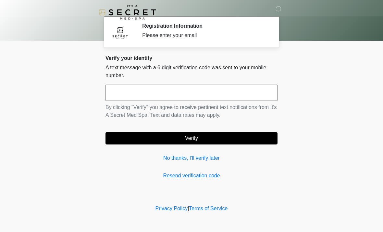
click at [230, 95] on input "text" at bounding box center [192, 92] width 172 height 16
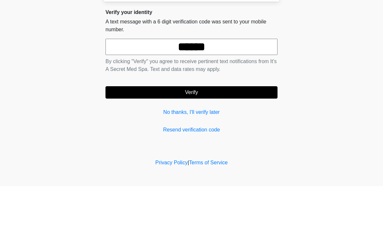
type input "******"
click at [244, 132] on button "Verify" at bounding box center [192, 138] width 172 height 12
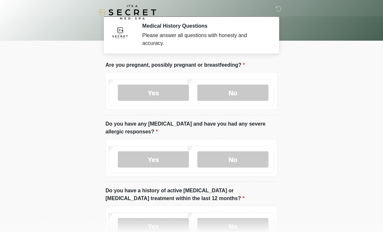
click at [248, 91] on label "No" at bounding box center [232, 92] width 71 height 16
click at [244, 157] on label "No" at bounding box center [232, 159] width 71 height 16
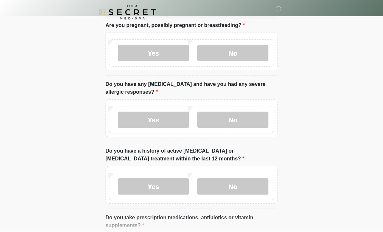
scroll to position [41, 0]
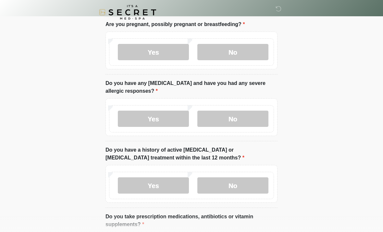
click at [251, 187] on label "No" at bounding box center [232, 185] width 71 height 16
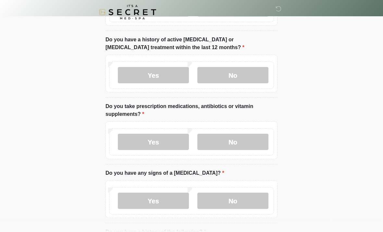
scroll to position [152, 0]
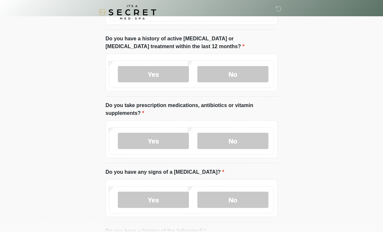
click at [165, 137] on label "Yes" at bounding box center [153, 140] width 71 height 16
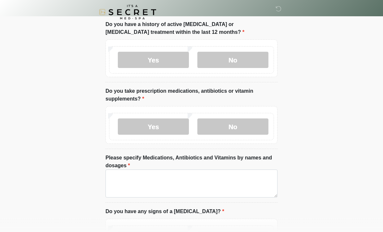
scroll to position [195, 0]
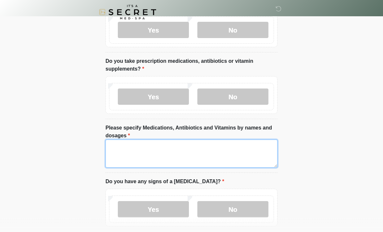
click at [246, 149] on textarea "Please specify Medications, Antibiotics and Vitamins by names and dosages" at bounding box center [192, 154] width 172 height 28
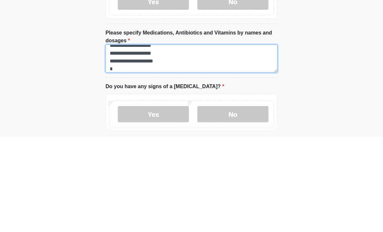
scroll to position [5, 0]
type textarea "**********"
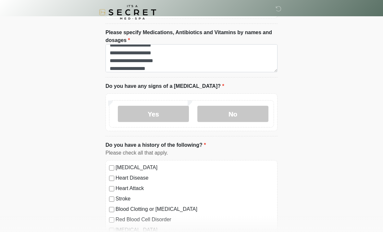
click at [247, 112] on label "No" at bounding box center [232, 114] width 71 height 16
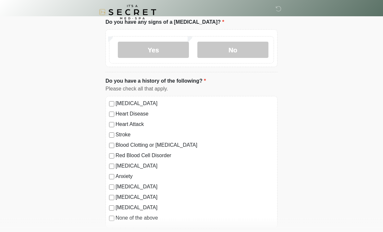
scroll to position [355, 0]
click at [130, 166] on label "Depression" at bounding box center [195, 166] width 158 height 8
click at [121, 175] on label "Anxiety" at bounding box center [195, 176] width 158 height 8
click at [155, 186] on label "Autoimmune Disorder" at bounding box center [195, 186] width 158 height 8
click at [130, 206] on label "Diabetes" at bounding box center [195, 207] width 158 height 8
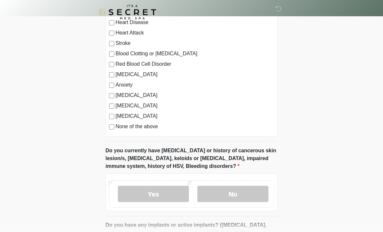
scroll to position [446, 0]
click at [254, 196] on label "No" at bounding box center [232, 193] width 71 height 16
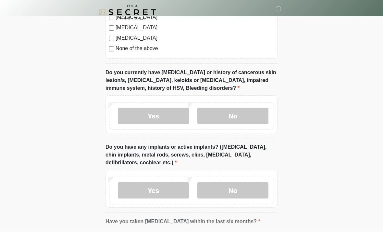
scroll to position [524, 0]
click at [249, 189] on label "No" at bounding box center [232, 190] width 71 height 16
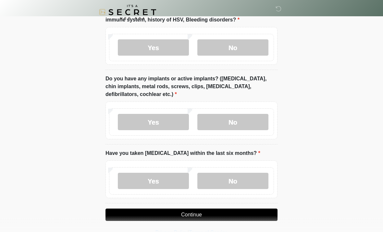
scroll to position [592, 0]
click at [251, 180] on label "No" at bounding box center [232, 180] width 71 height 16
click at [254, 212] on button "Continue" at bounding box center [192, 214] width 172 height 12
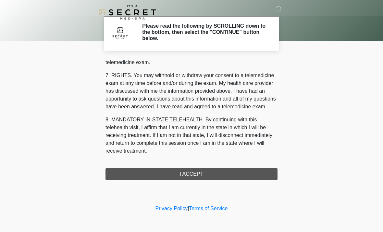
scroll to position [275, 0]
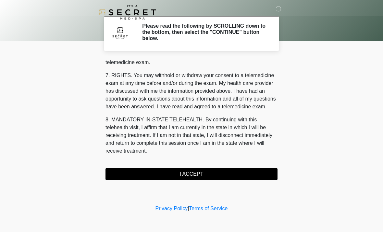
click at [220, 176] on button "I ACCEPT" at bounding box center [192, 174] width 172 height 12
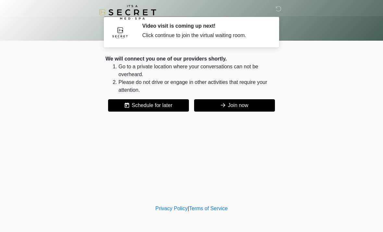
click at [254, 103] on button "Join now" at bounding box center [234, 105] width 81 height 12
